Goal: Task Accomplishment & Management: Manage account settings

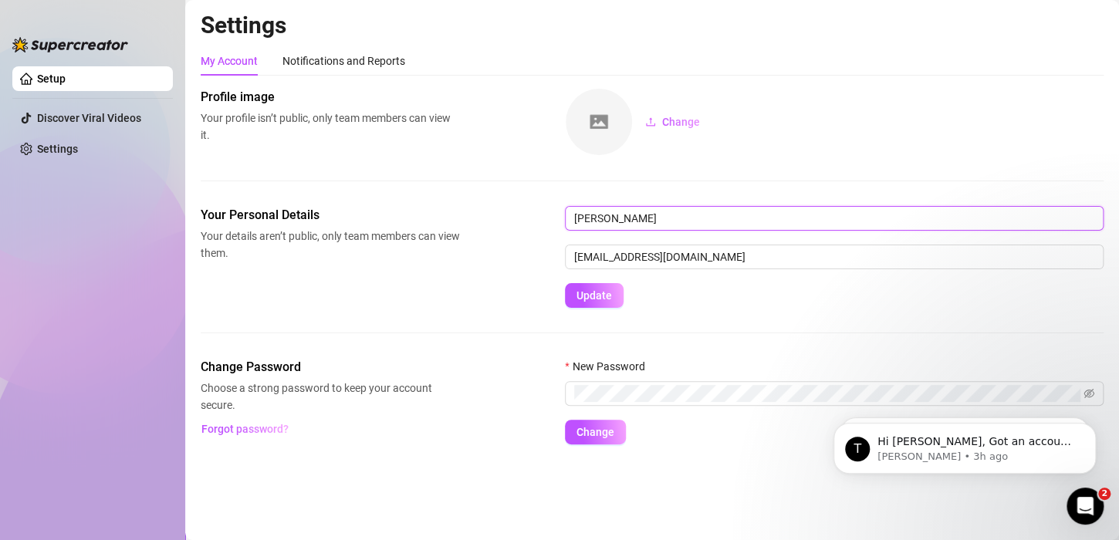
drag, startPoint x: 544, startPoint y: 211, endPoint x: 502, endPoint y: 185, distance: 49.9
click at [523, 203] on div "Profile image Your profile isn’t public, only team members can view it. Change …" at bounding box center [652, 266] width 903 height 357
type input "Jeniedy"
click at [565, 283] on button "Update" at bounding box center [594, 295] width 59 height 25
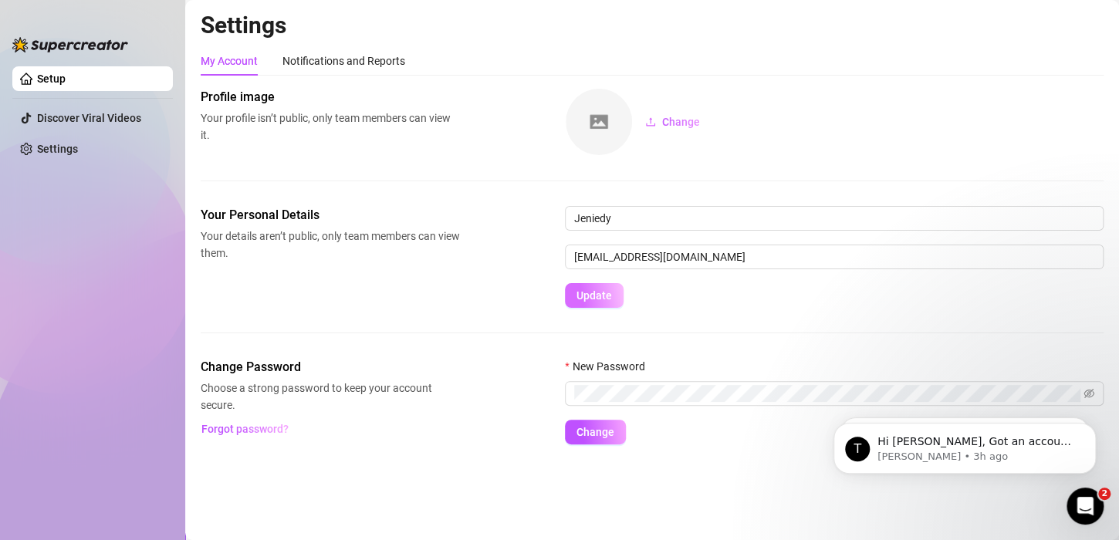
click at [620, 298] on button "Update" at bounding box center [594, 295] width 59 height 25
